Goal: Information Seeking & Learning: Understand process/instructions

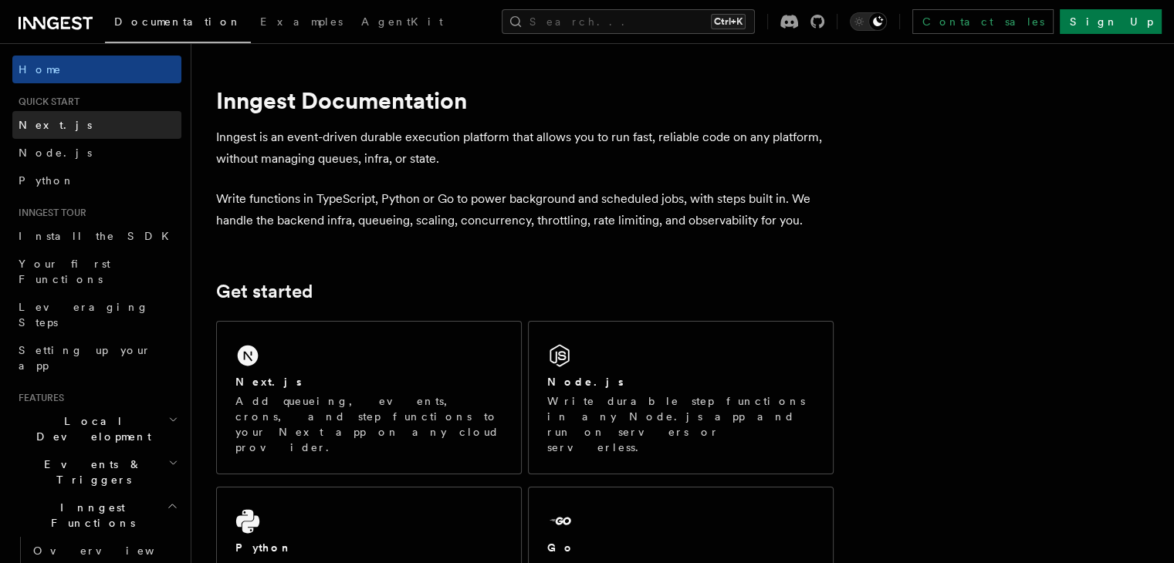
click at [25, 130] on span "Next.js" at bounding box center [55, 125] width 73 height 12
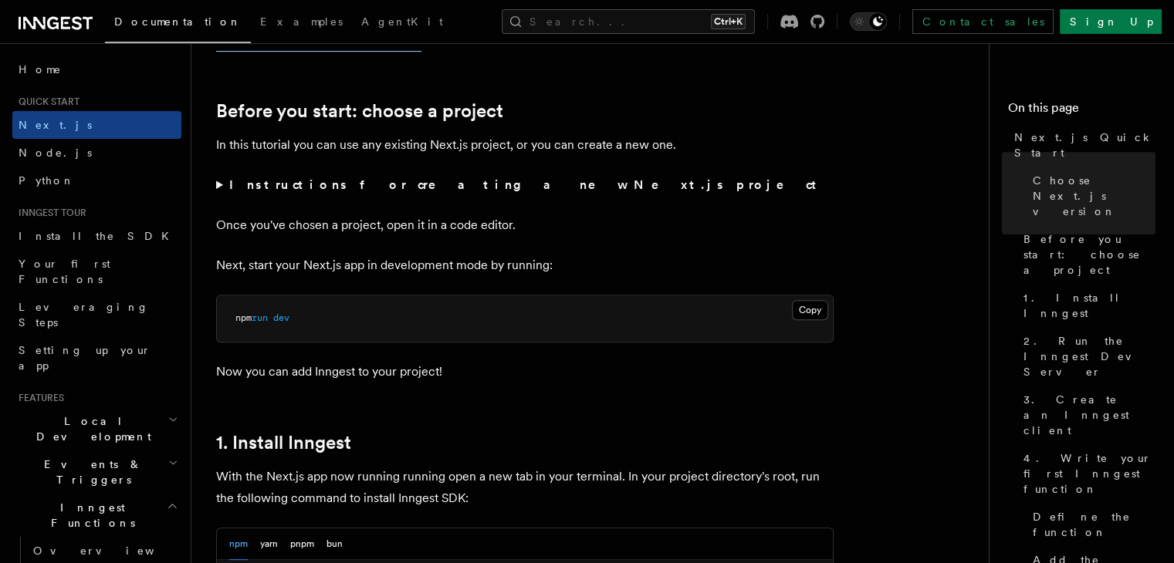
scroll to position [478, 0]
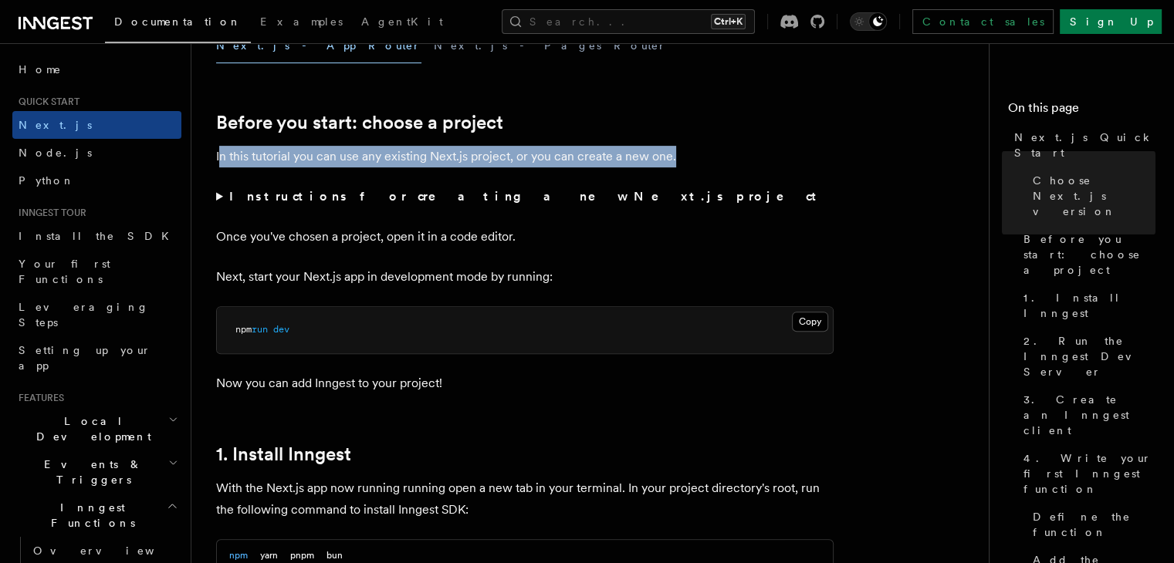
drag, startPoint x: 221, startPoint y: 149, endPoint x: 725, endPoint y: 150, distance: 503.9
click at [580, 150] on p "In this tutorial you can use any existing Next.js project, or you can create a …" at bounding box center [524, 157] width 617 height 22
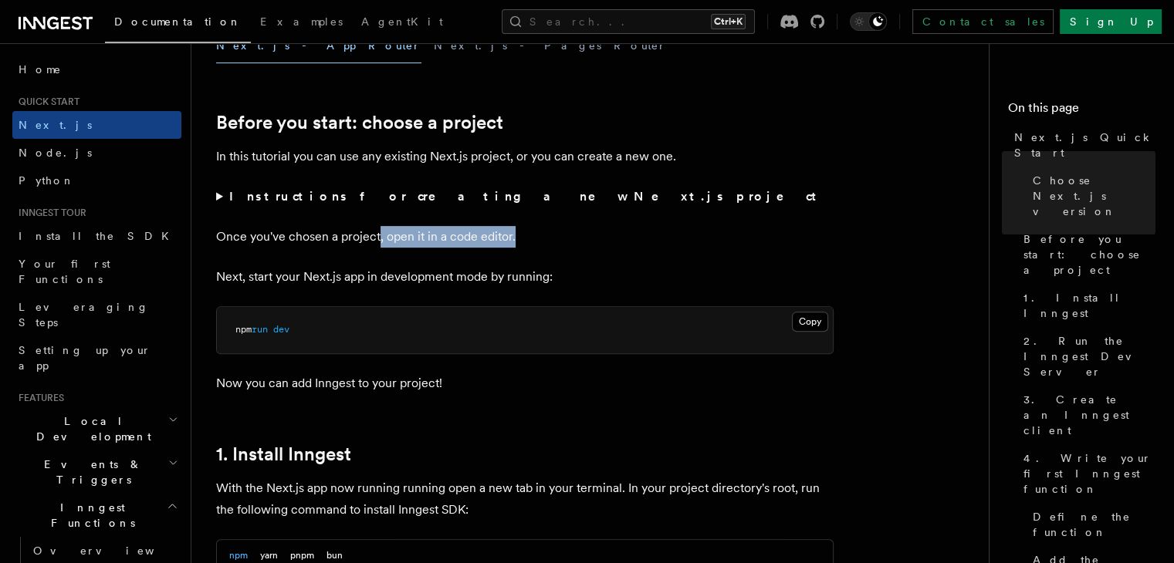
drag, startPoint x: 378, startPoint y: 242, endPoint x: 586, endPoint y: 238, distance: 208.4
click at [580, 238] on p "Once you've chosen a project, open it in a code editor." at bounding box center [524, 237] width 617 height 22
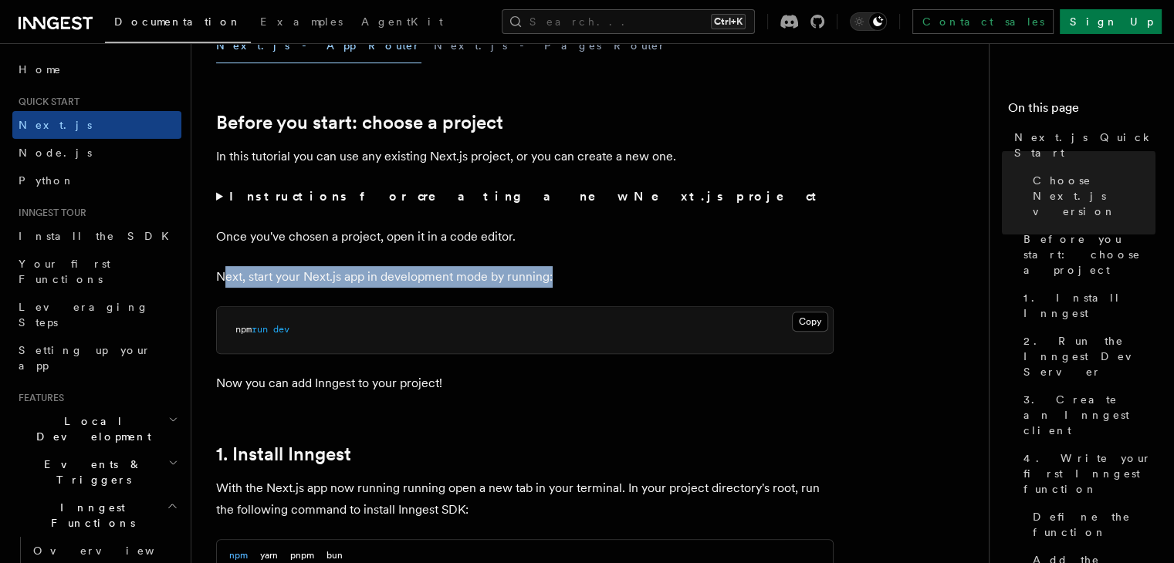
drag, startPoint x: 222, startPoint y: 270, endPoint x: 550, endPoint y: 273, distance: 328.0
click at [550, 273] on p "Next, start your Next.js app in development mode by running:" at bounding box center [524, 277] width 617 height 22
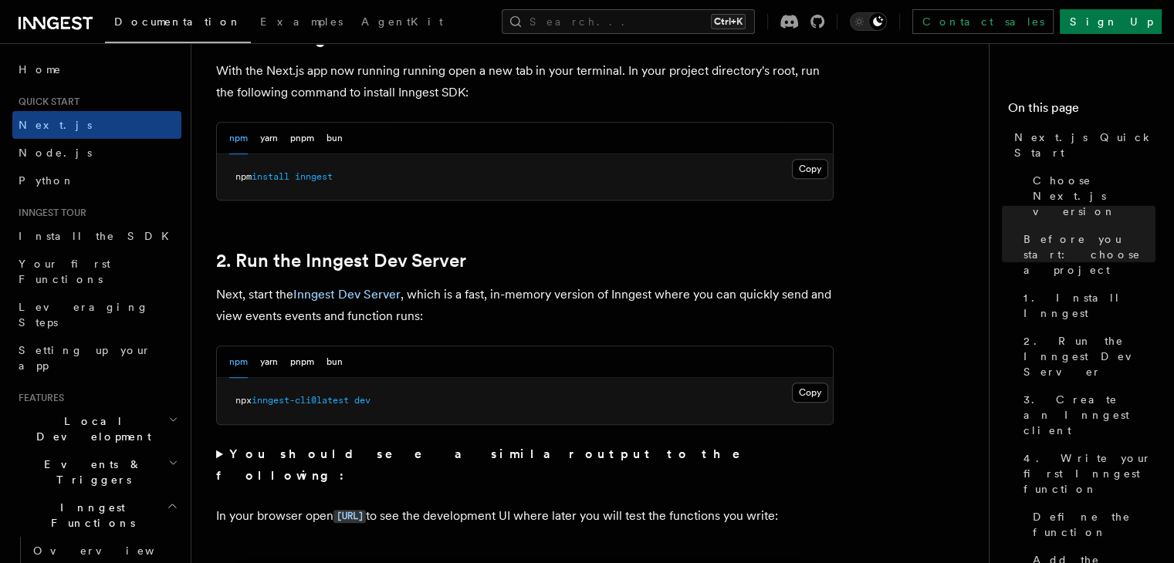
scroll to position [907, 0]
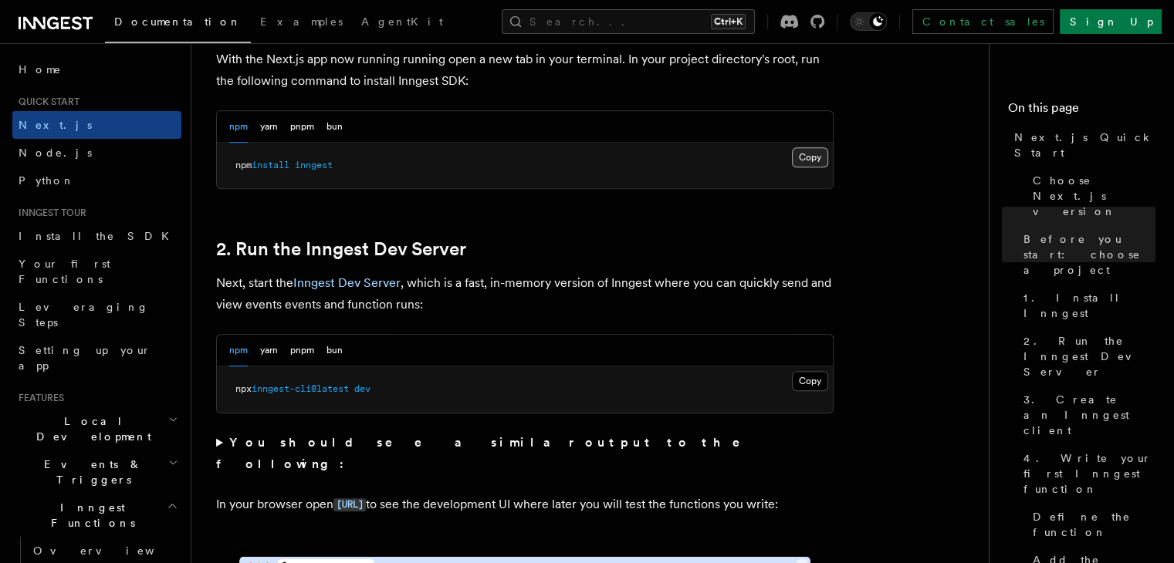
click at [580, 157] on button "Copy Copied" at bounding box center [810, 157] width 36 height 20
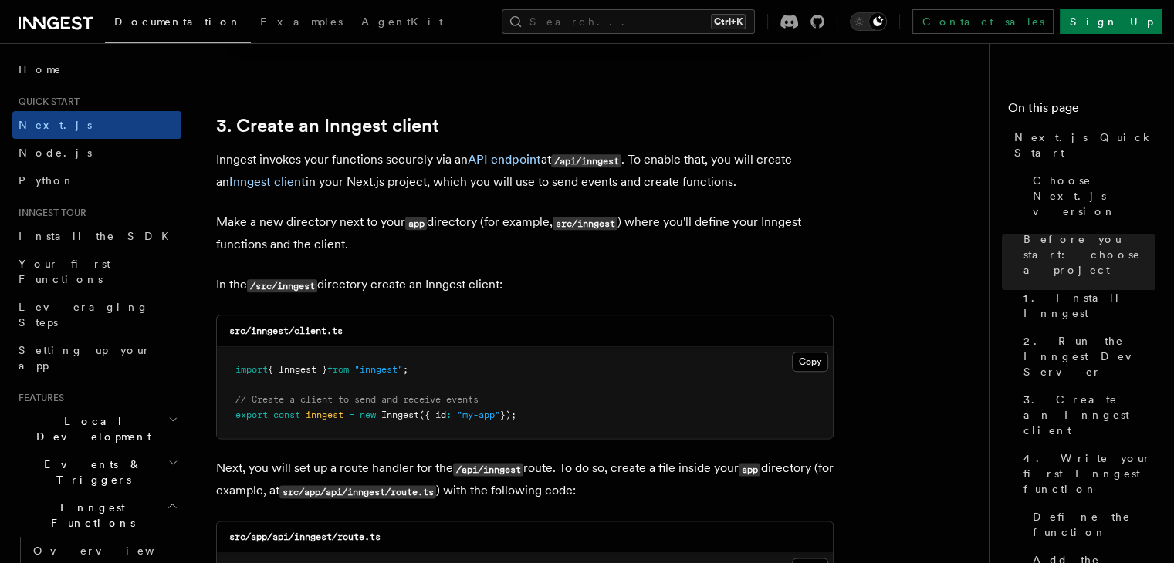
scroll to position [1782, 0]
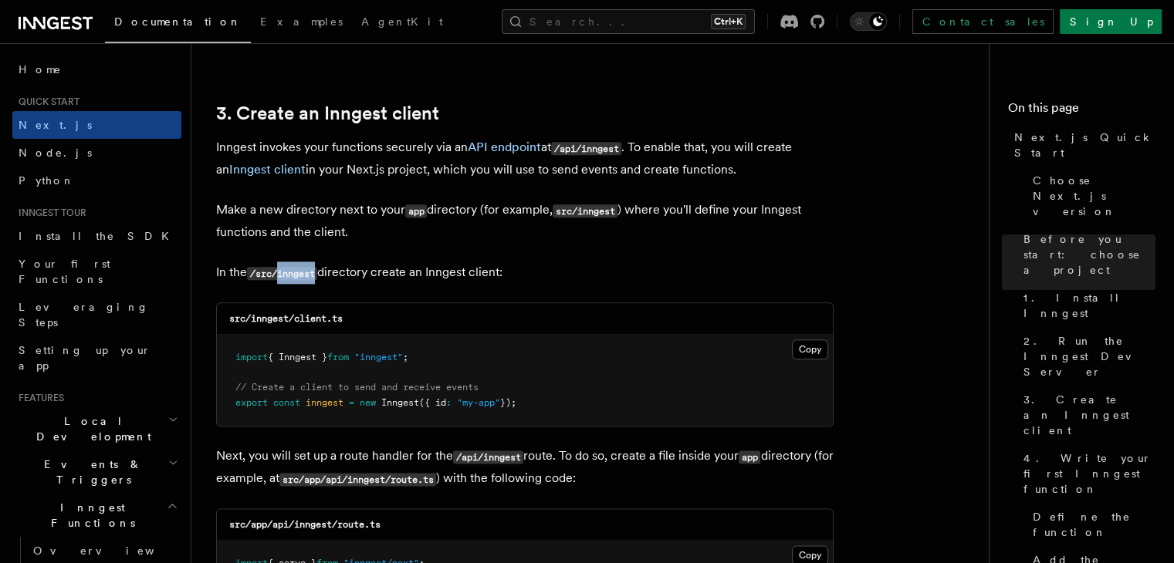
drag, startPoint x: 281, startPoint y: 272, endPoint x: 321, endPoint y: 272, distance: 40.1
click at [317, 272] on code "/src/inngest" at bounding box center [282, 273] width 70 height 13
copy code "inngest"
click at [580, 349] on button "Copy Copied" at bounding box center [810, 350] width 36 height 20
click at [472, 272] on p "In the /src/inngest directory create an Inngest client:" at bounding box center [524, 273] width 617 height 22
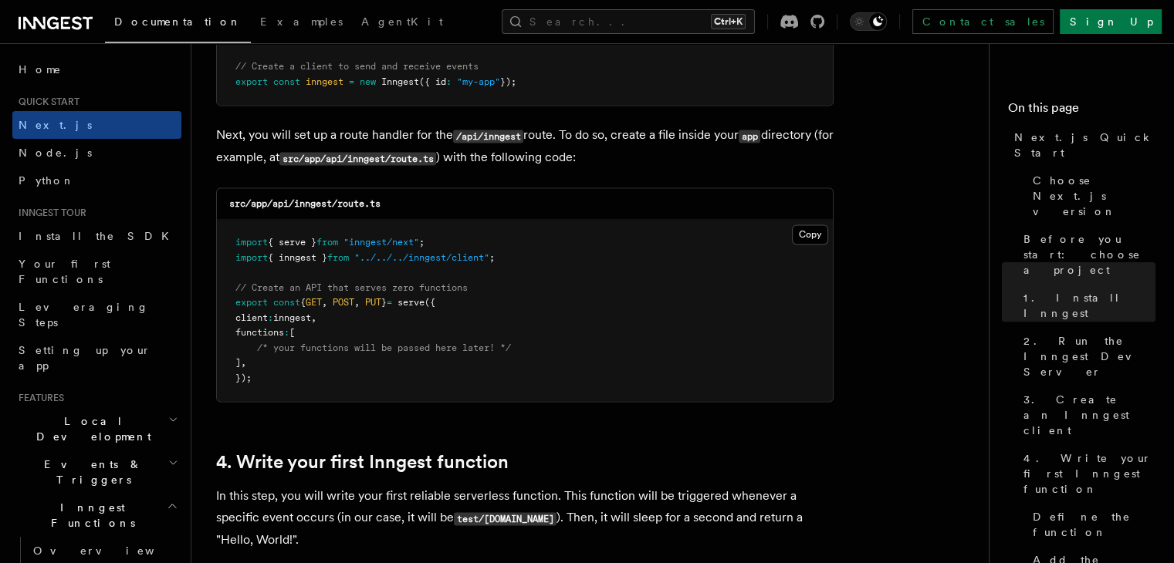
scroll to position [2163, 0]
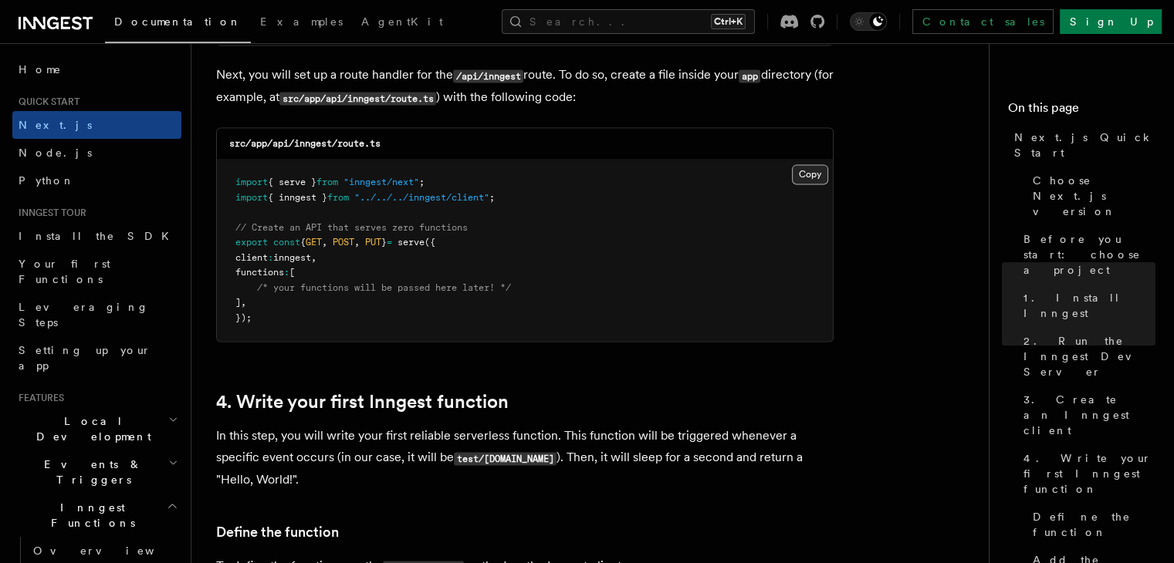
click at [580, 173] on button "Copy Copied" at bounding box center [810, 174] width 36 height 20
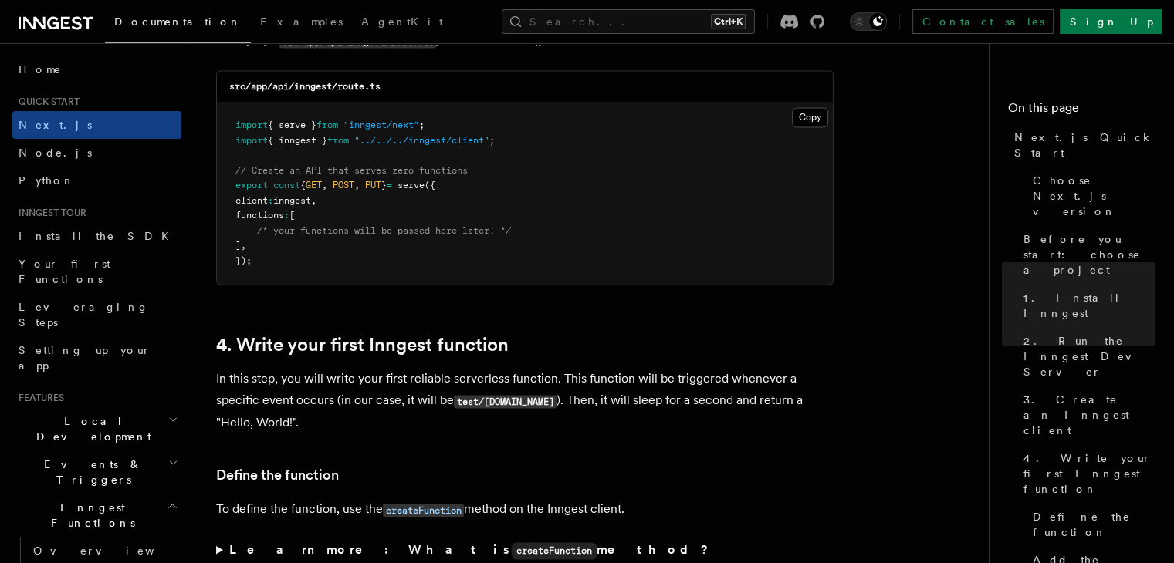
scroll to position [2232, 0]
